Goal: Task Accomplishment & Management: Complete application form

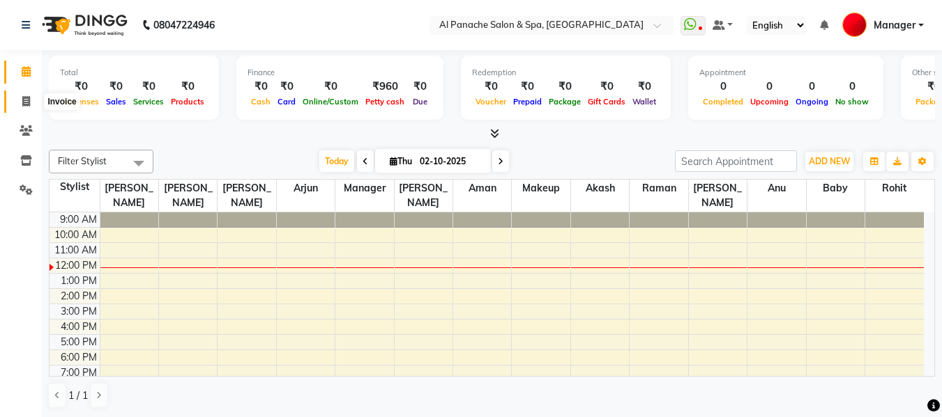
click at [27, 97] on icon at bounding box center [26, 101] width 8 height 10
select select "service"
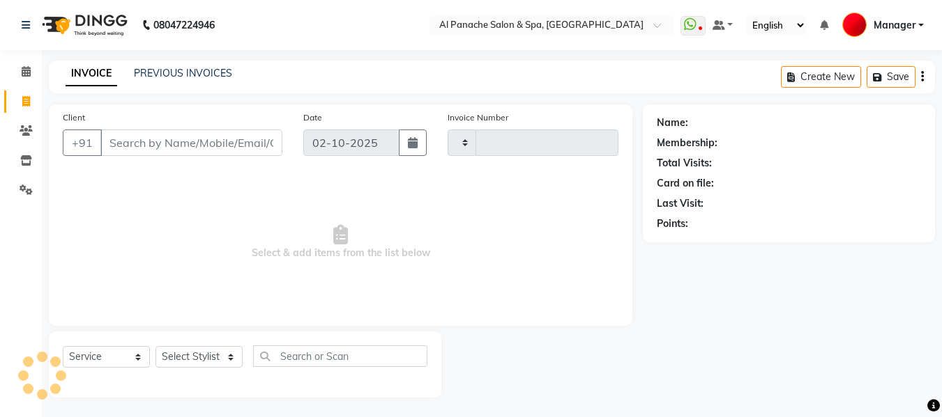
type input "2527"
select select "751"
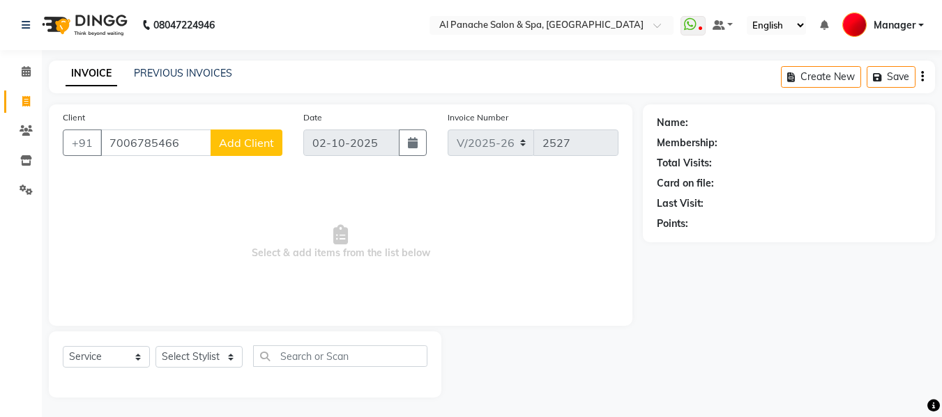
type input "7006785466"
click at [243, 142] on span "Add Client" at bounding box center [246, 143] width 55 height 14
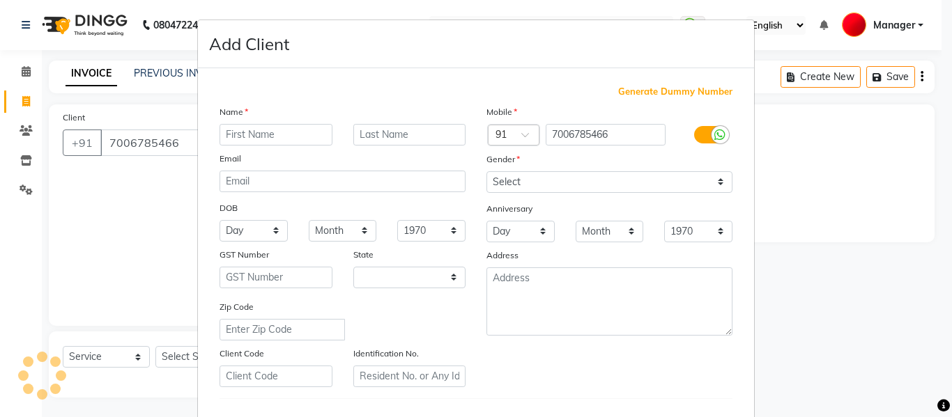
select select "15"
type input "a"
type input "[MEDICAL_DATA]"
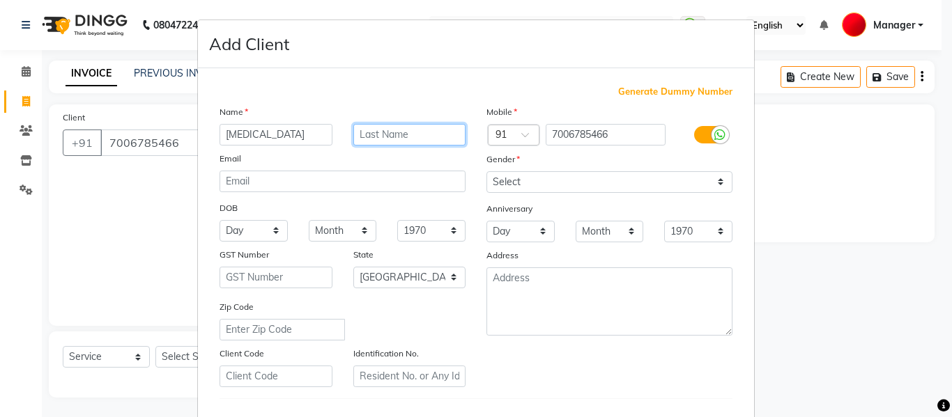
click at [371, 130] on input "text" at bounding box center [409, 135] width 113 height 22
type input "n"
type input "mam"
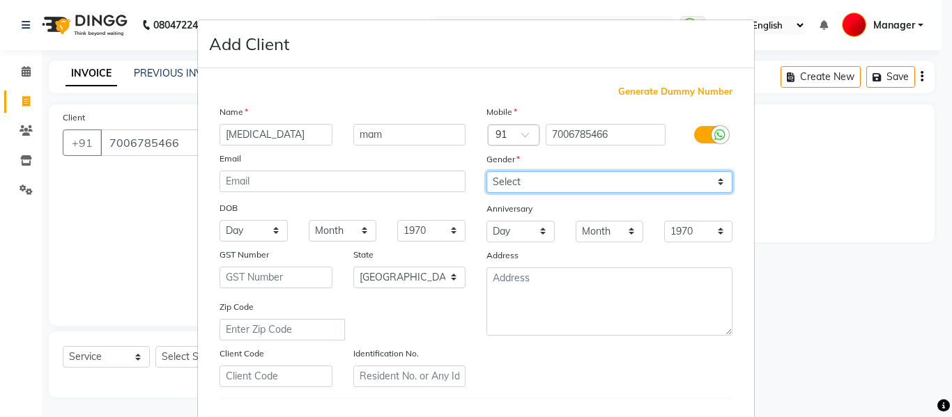
click at [509, 178] on select "Select [DEMOGRAPHIC_DATA] [DEMOGRAPHIC_DATA] Other Prefer Not To Say" at bounding box center [609, 182] width 246 height 22
select select "[DEMOGRAPHIC_DATA]"
click at [486, 171] on select "Select [DEMOGRAPHIC_DATA] [DEMOGRAPHIC_DATA] Other Prefer Not To Say" at bounding box center [609, 182] width 246 height 22
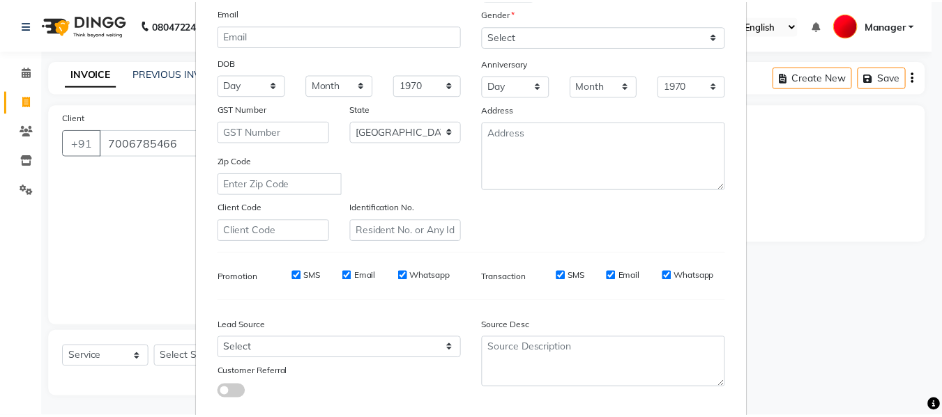
scroll to position [226, 0]
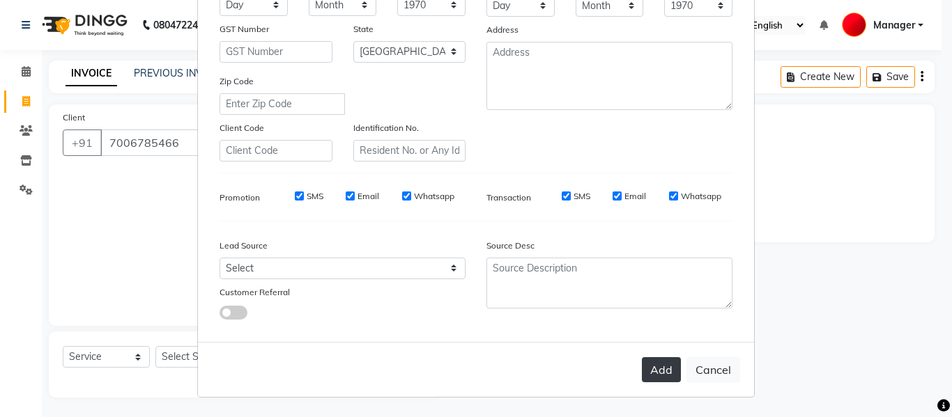
click at [659, 373] on button "Add" at bounding box center [661, 370] width 39 height 25
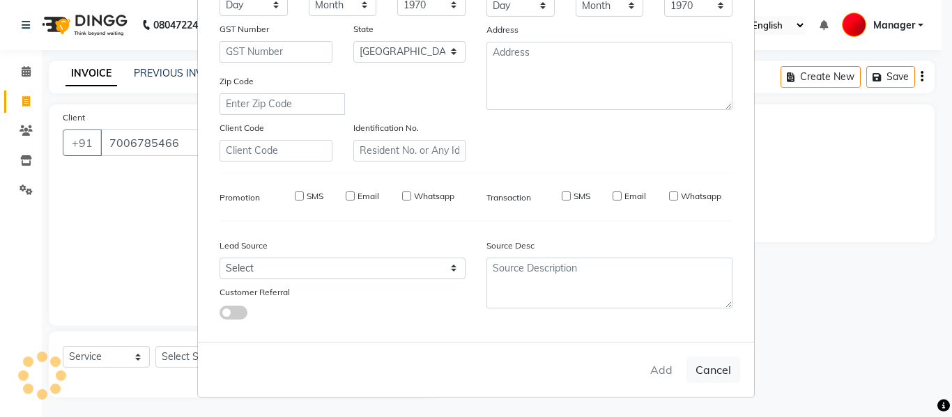
select select
select select "null"
select select
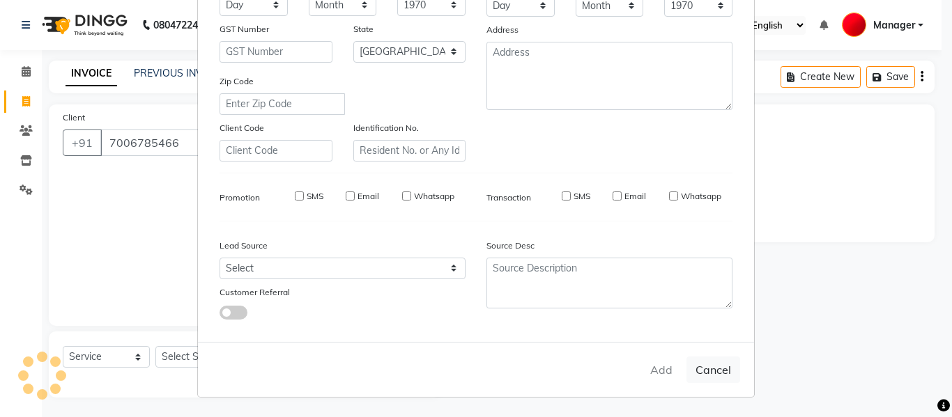
select select
checkbox input "false"
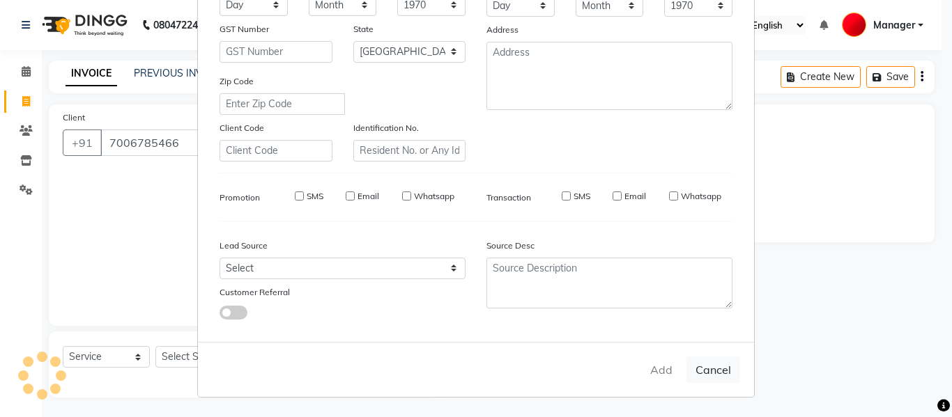
checkbox input "false"
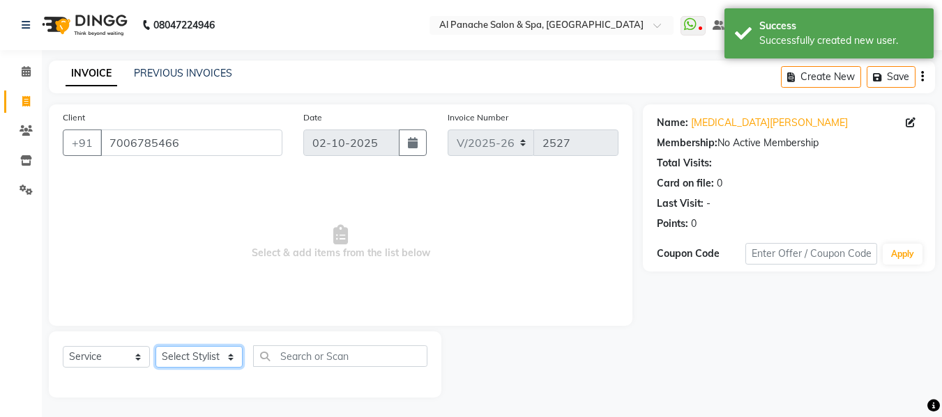
click at [227, 358] on select "Select Stylist [PERSON_NAME] [PERSON_NAME] Baby [PERSON_NAME] Makeup Manager [P…" at bounding box center [198, 357] width 87 height 22
select select "50648"
click at [155, 346] on select "Select Stylist [PERSON_NAME] [PERSON_NAME] Baby [PERSON_NAME] Makeup Manager [P…" at bounding box center [198, 357] width 87 height 22
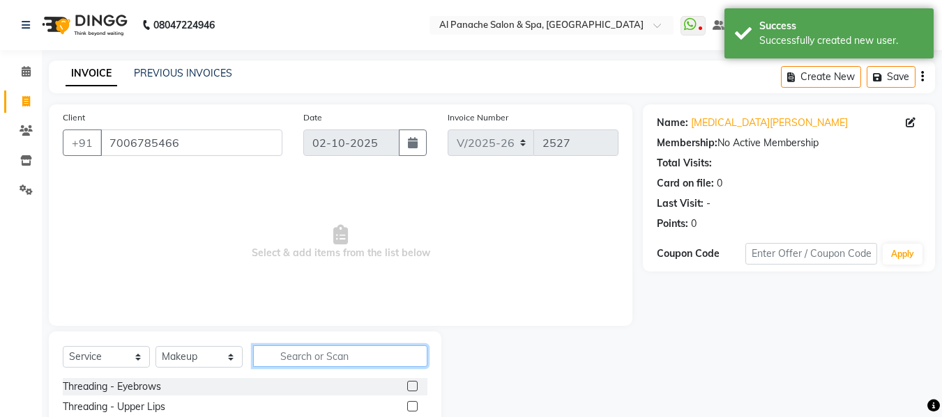
click at [350, 355] on input "text" at bounding box center [340, 357] width 174 height 22
type input "adv"
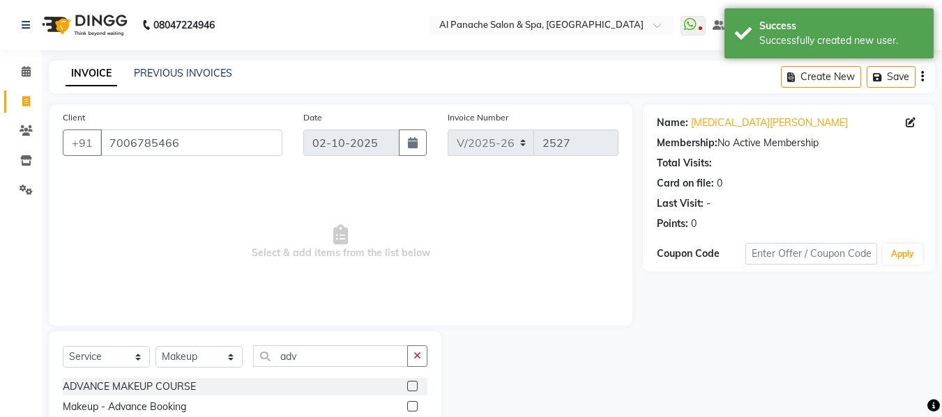
click at [415, 406] on label at bounding box center [412, 406] width 10 height 10
click at [415, 406] on input "checkbox" at bounding box center [411, 407] width 9 height 9
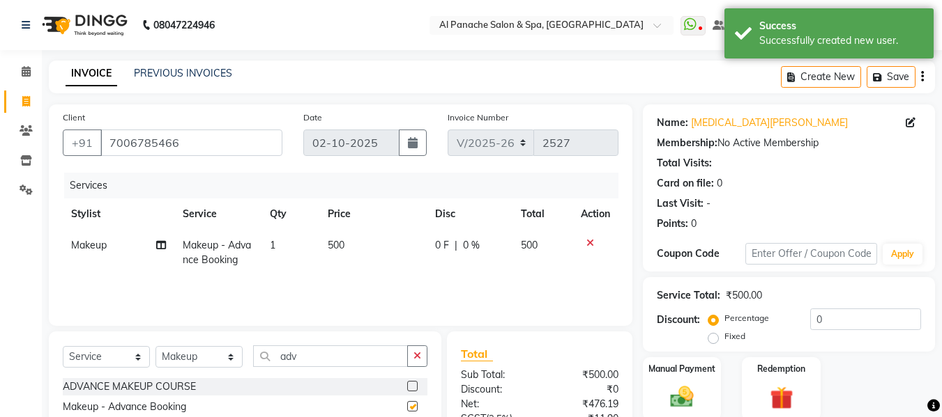
checkbox input "false"
click at [329, 247] on span "500" at bounding box center [336, 245] width 17 height 13
select select "50648"
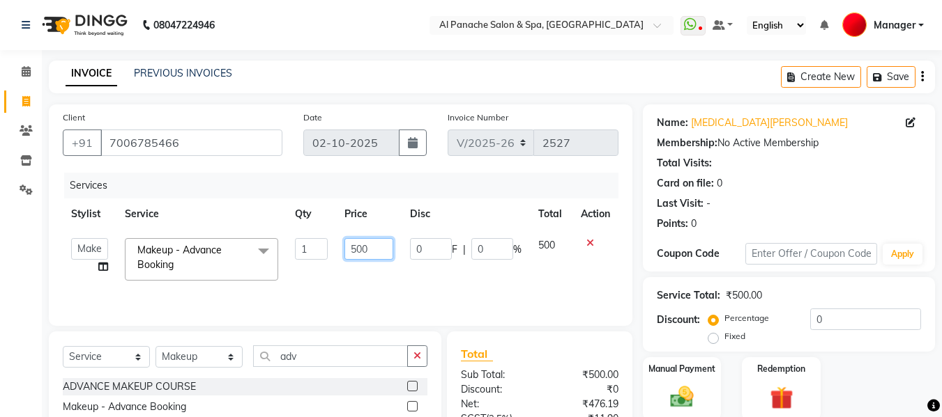
click at [356, 256] on input "500" at bounding box center [368, 249] width 48 height 22
type input "1000"
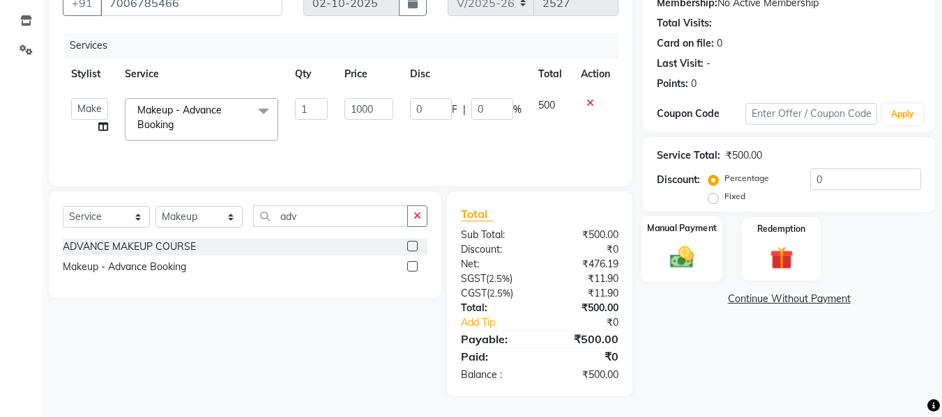
click at [689, 253] on img at bounding box center [681, 257] width 39 height 28
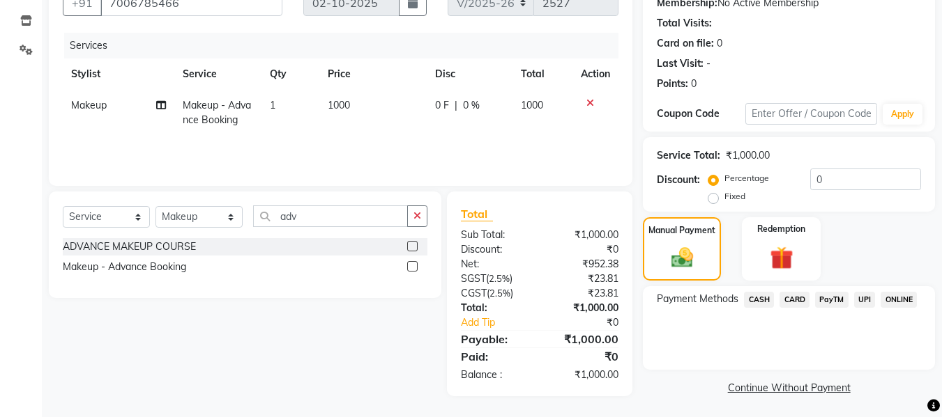
click at [864, 294] on span "UPI" at bounding box center [865, 300] width 22 height 16
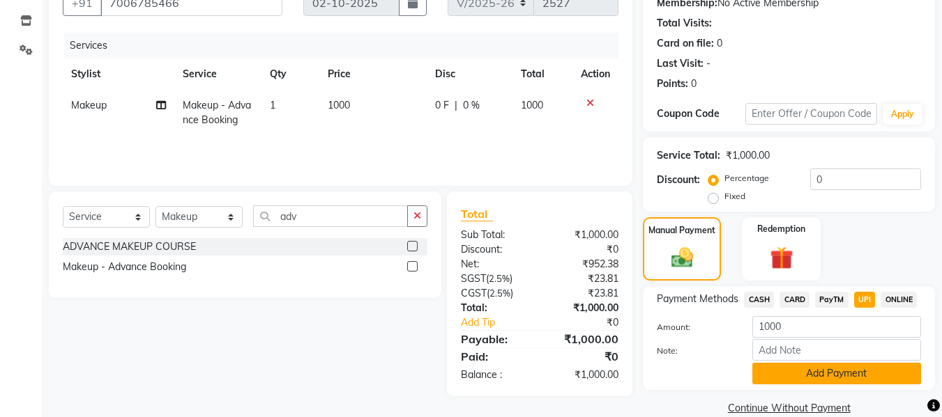
click at [835, 371] on button "Add Payment" at bounding box center [836, 374] width 169 height 22
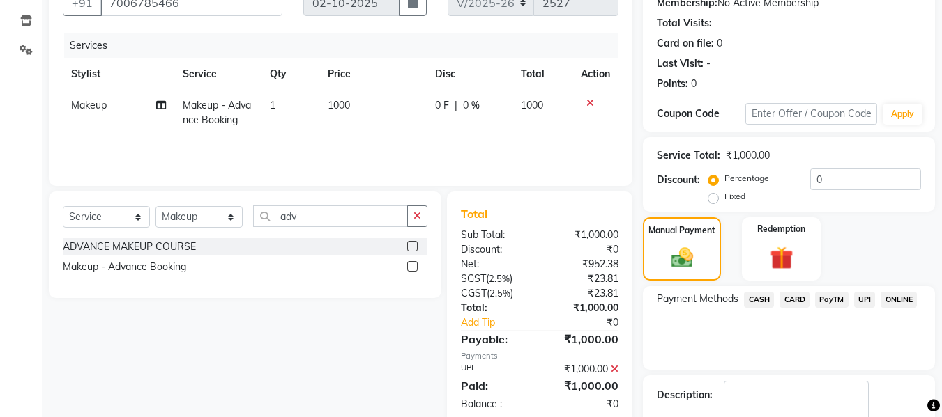
scroll to position [221, 0]
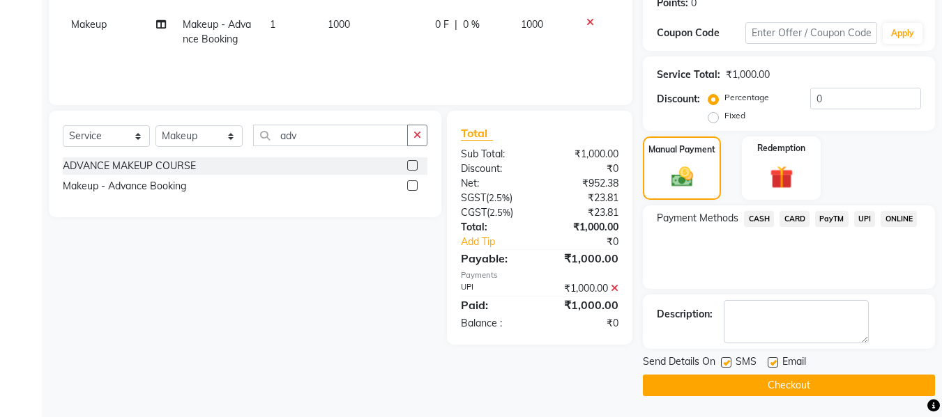
click at [821, 383] on button "Checkout" at bounding box center [789, 386] width 292 height 22
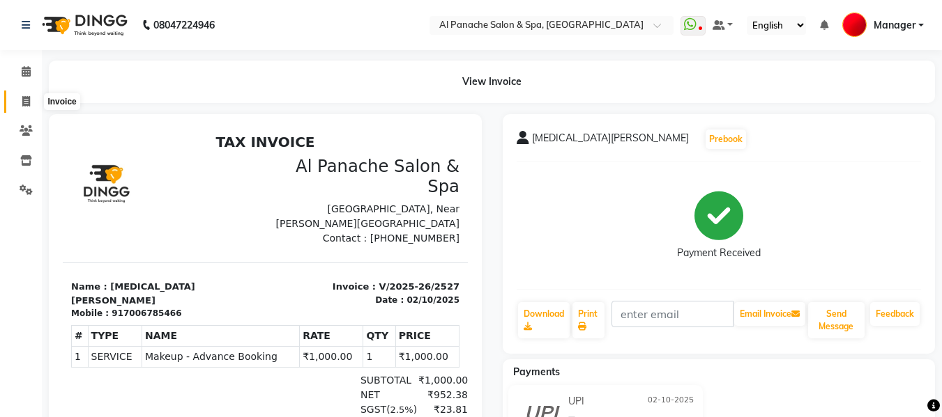
click at [22, 102] on icon at bounding box center [26, 101] width 8 height 10
select select "service"
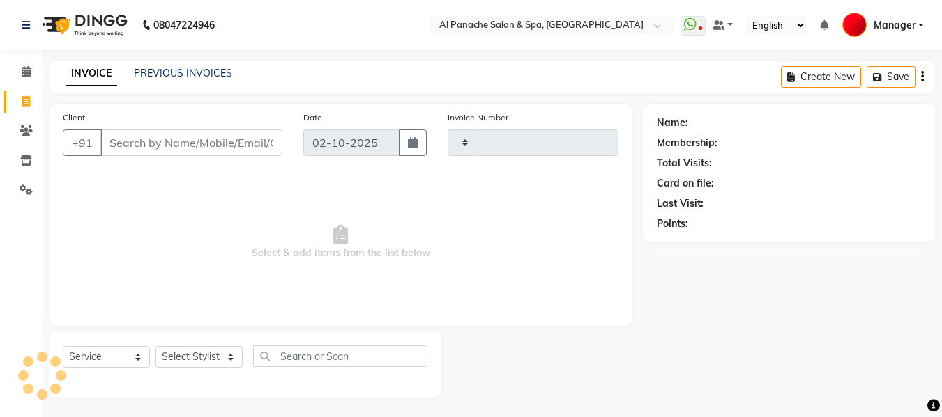
scroll to position [1, 0]
type input "2528"
select select "751"
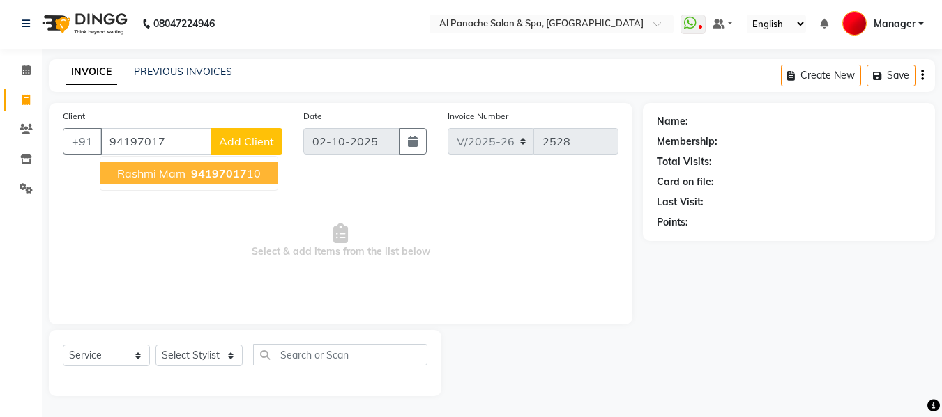
click at [201, 174] on span "94197017" at bounding box center [219, 174] width 56 height 14
type input "9419701710"
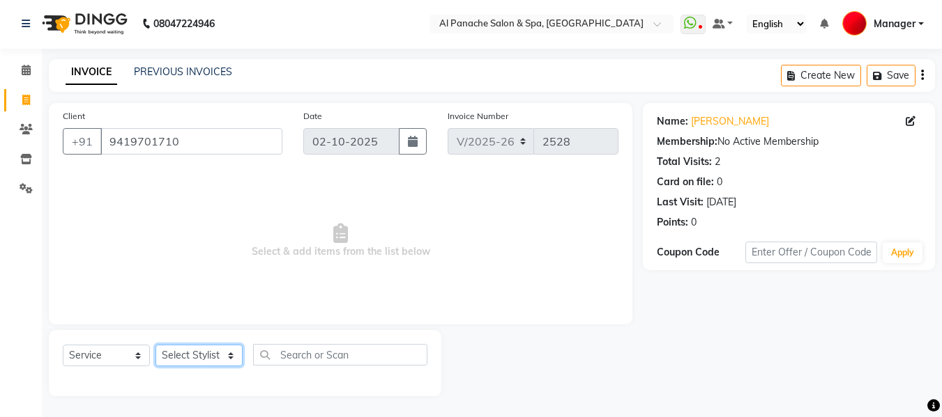
click at [215, 351] on select "Select Stylist" at bounding box center [198, 356] width 87 height 22
click at [193, 351] on select "Select Stylist" at bounding box center [198, 356] width 87 height 22
click at [155, 345] on select "Select Stylist" at bounding box center [198, 356] width 87 height 22
click at [210, 356] on select "Select Stylist" at bounding box center [198, 356] width 87 height 22
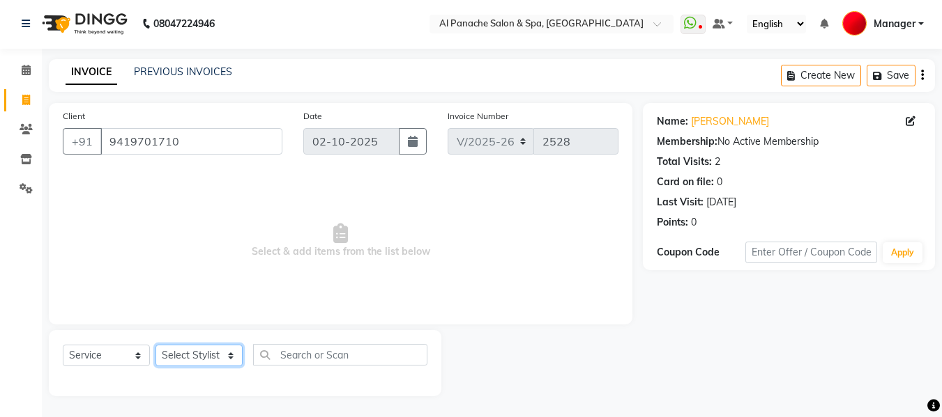
click at [190, 355] on select "Select Stylist" at bounding box center [198, 356] width 87 height 22
click at [17, 75] on span at bounding box center [26, 71] width 24 height 16
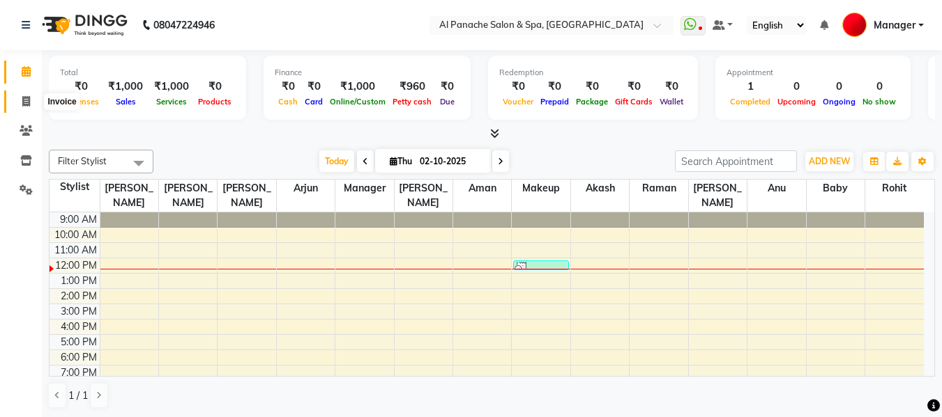
click at [22, 98] on icon at bounding box center [26, 101] width 8 height 10
select select "service"
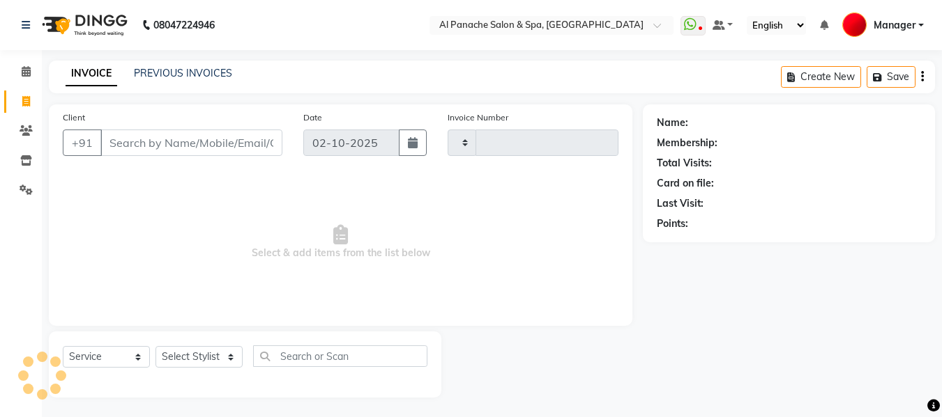
type input "2528"
select select "751"
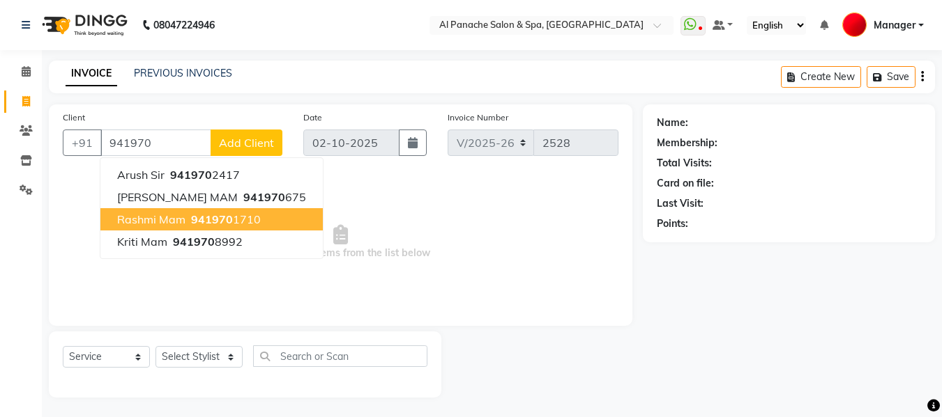
click at [201, 220] on span "941970" at bounding box center [212, 220] width 42 height 14
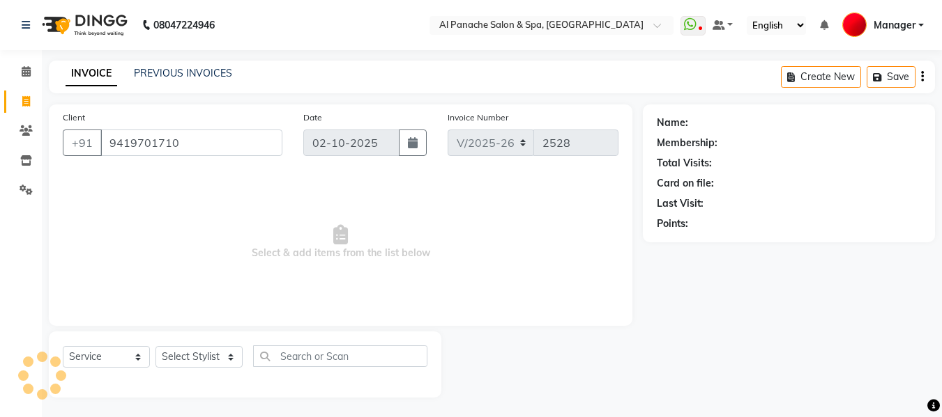
type input "9419701710"
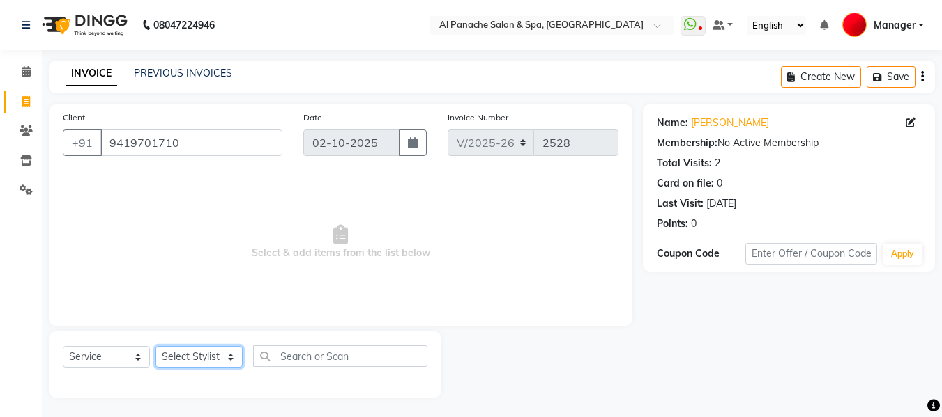
click at [201, 357] on select "Select Stylist [PERSON_NAME] [PERSON_NAME] Baby [PERSON_NAME] Makeup Manager [P…" at bounding box center [198, 357] width 87 height 22
select select "31034"
click at [155, 346] on select "Select Stylist [PERSON_NAME] [PERSON_NAME] Baby [PERSON_NAME] Makeup Manager [P…" at bounding box center [198, 357] width 87 height 22
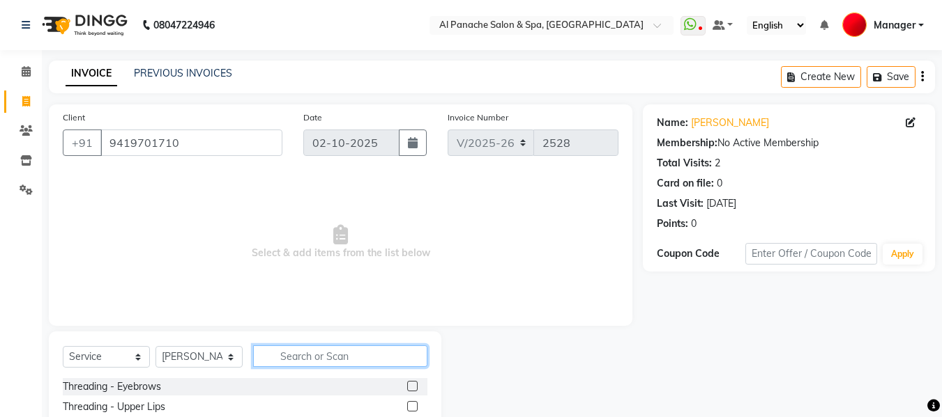
click at [335, 354] on input "text" at bounding box center [340, 357] width 174 height 22
type input "o3"
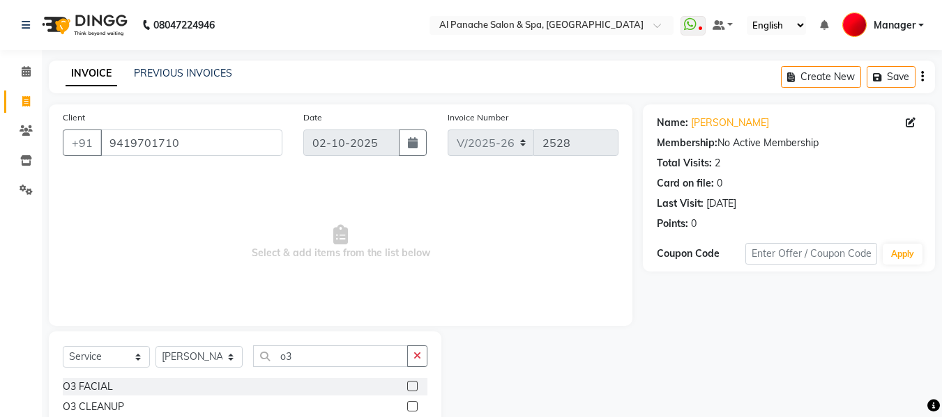
click at [407, 388] on label at bounding box center [412, 386] width 10 height 10
click at [407, 388] on input "checkbox" at bounding box center [411, 387] width 9 height 9
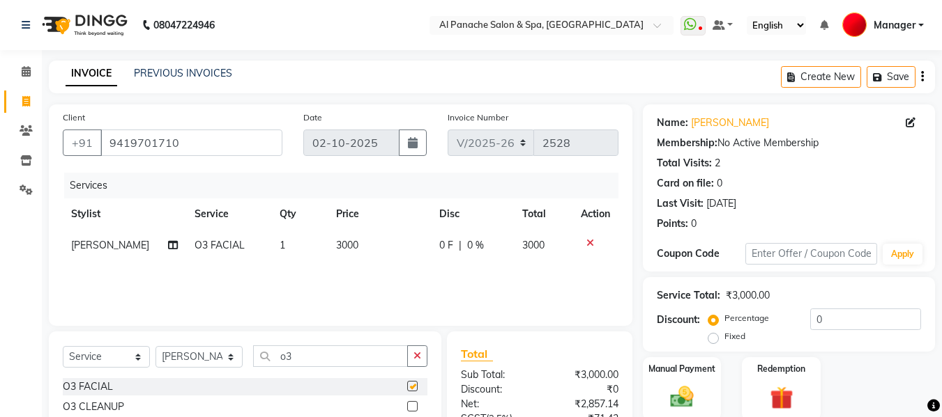
checkbox input "false"
click at [336, 243] on span "3000" at bounding box center [347, 245] width 22 height 13
select select "31034"
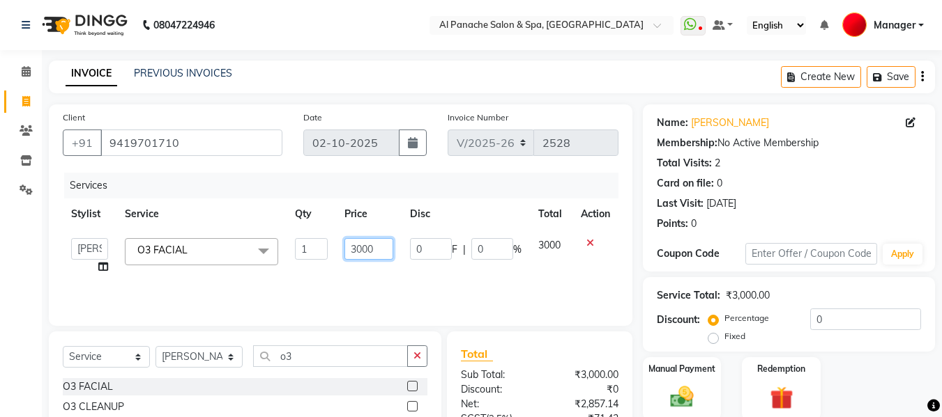
click at [362, 254] on input "3000" at bounding box center [368, 249] width 48 height 22
type input "3500"
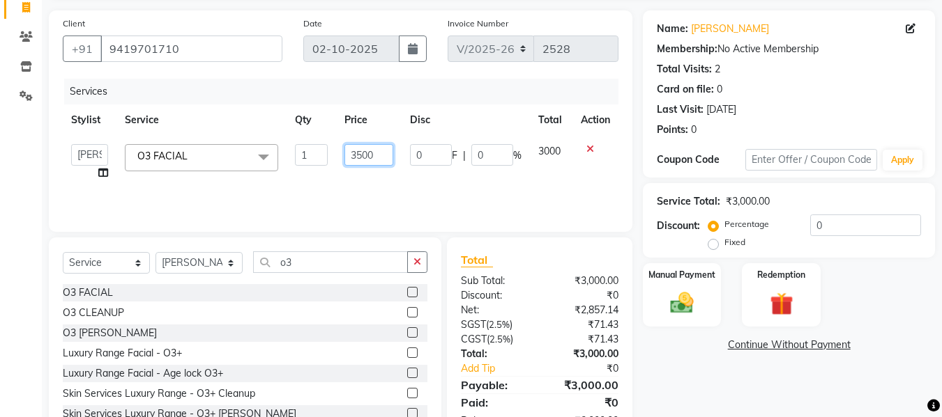
scroll to position [141, 0]
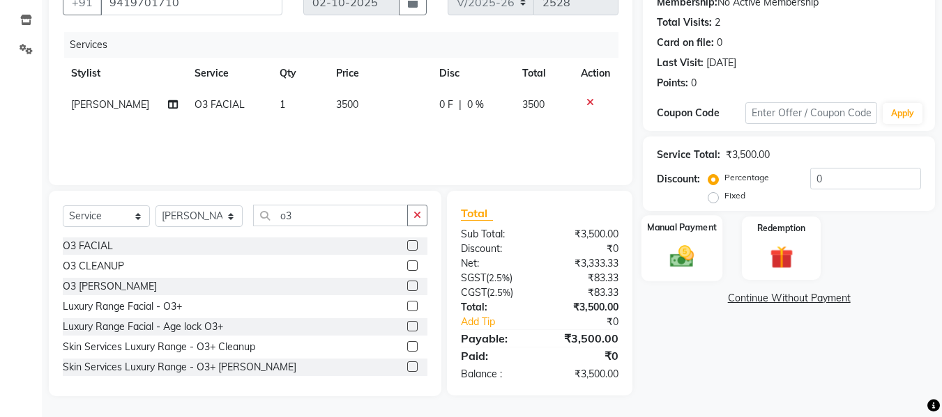
click at [670, 260] on img at bounding box center [681, 257] width 39 height 28
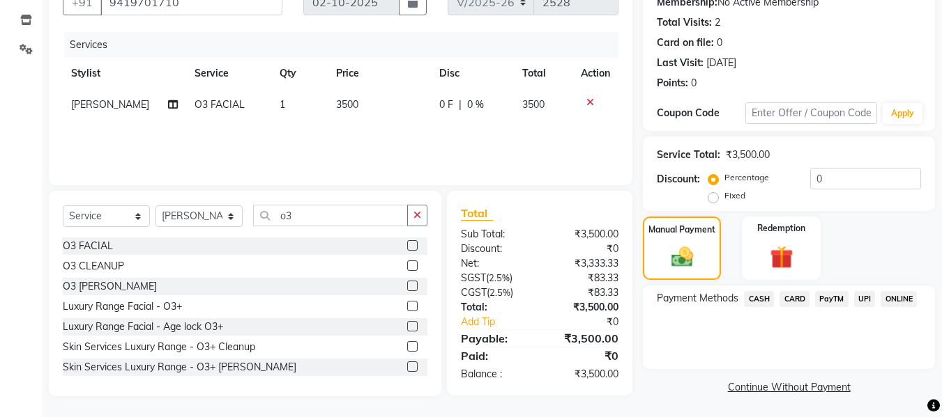
click at [765, 300] on span "CASH" at bounding box center [759, 299] width 30 height 16
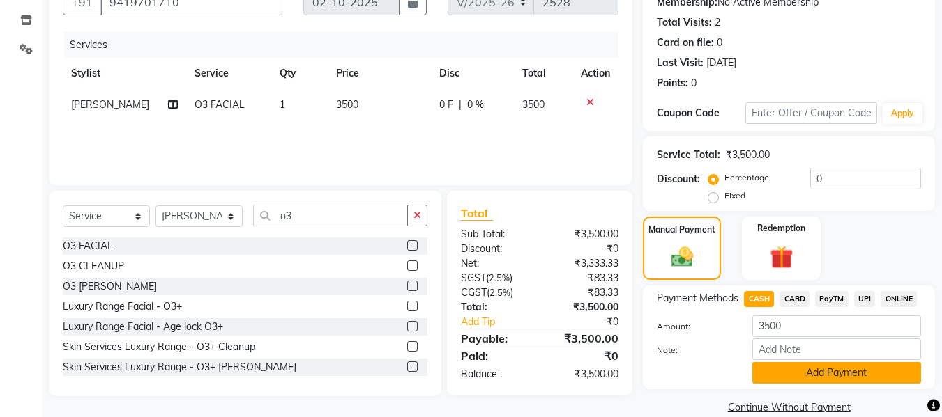
click at [817, 369] on button "Add Payment" at bounding box center [836, 373] width 169 height 22
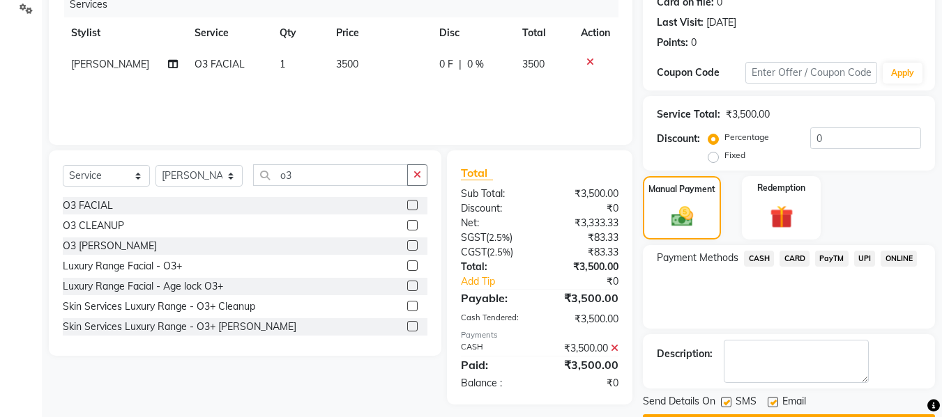
scroll to position [221, 0]
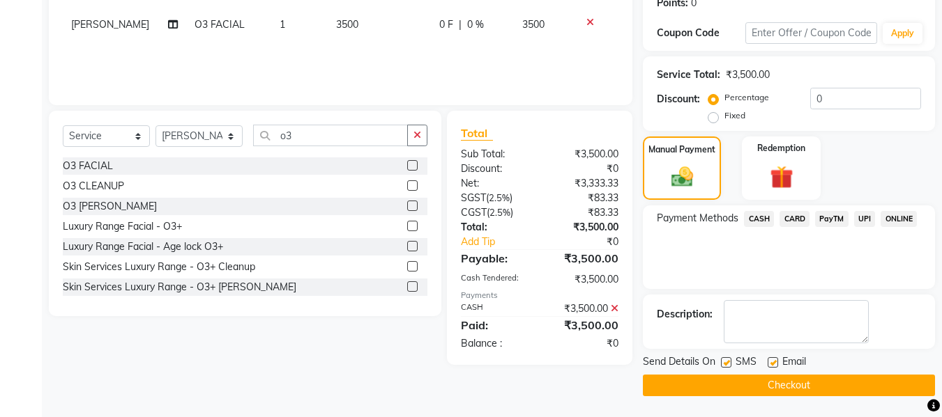
click at [792, 388] on button "Checkout" at bounding box center [789, 386] width 292 height 22
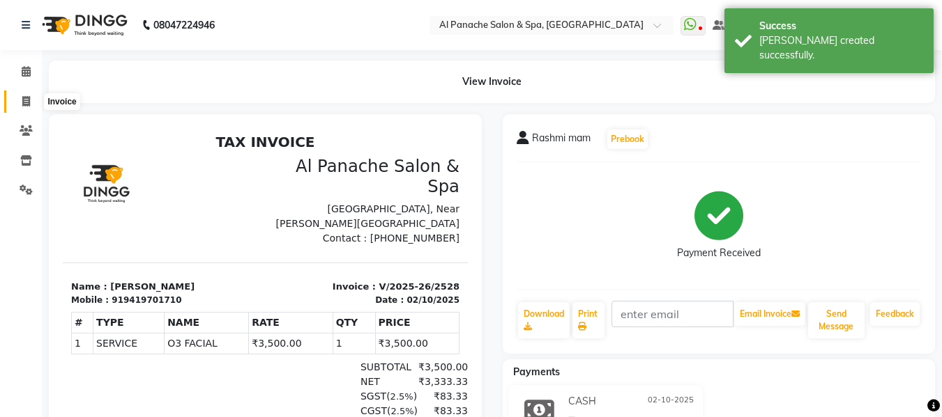
click at [21, 103] on span at bounding box center [26, 102] width 24 height 16
select select "service"
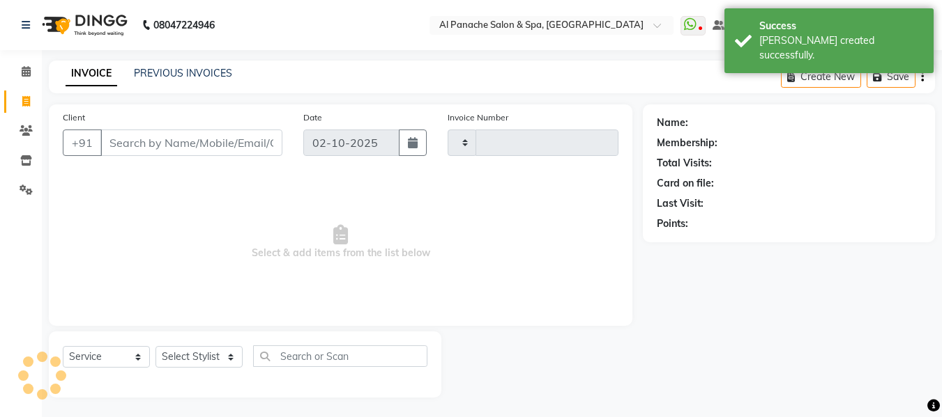
scroll to position [1, 0]
type input "2529"
click at [22, 72] on icon at bounding box center [26, 70] width 9 height 10
